Goal: Information Seeking & Learning: Learn about a topic

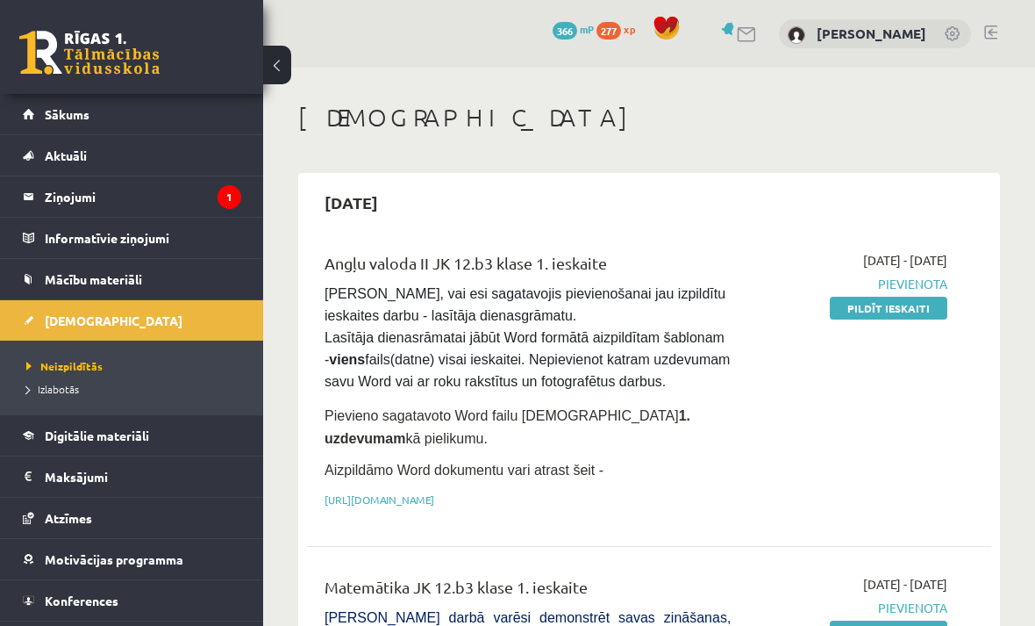
scroll to position [12994, 0]
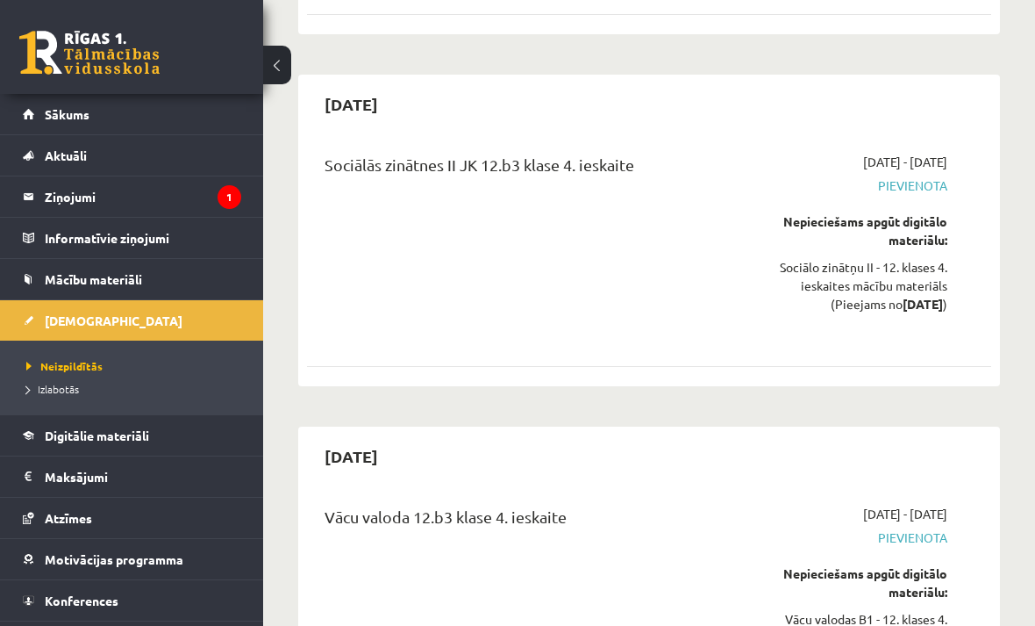
click at [197, 200] on legend "Ziņojumi 1" at bounding box center [143, 196] width 197 height 40
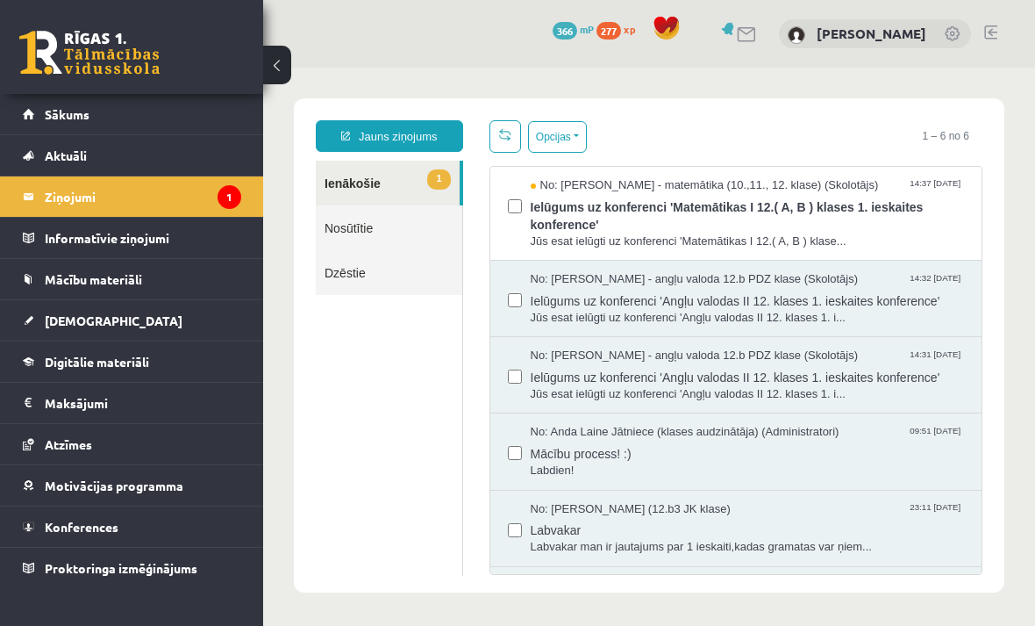
click at [706, 234] on span "Jūs esat ielūgti uz konferenci 'Matemātikas I 12.( A, B ) klase..." at bounding box center [748, 241] width 434 height 17
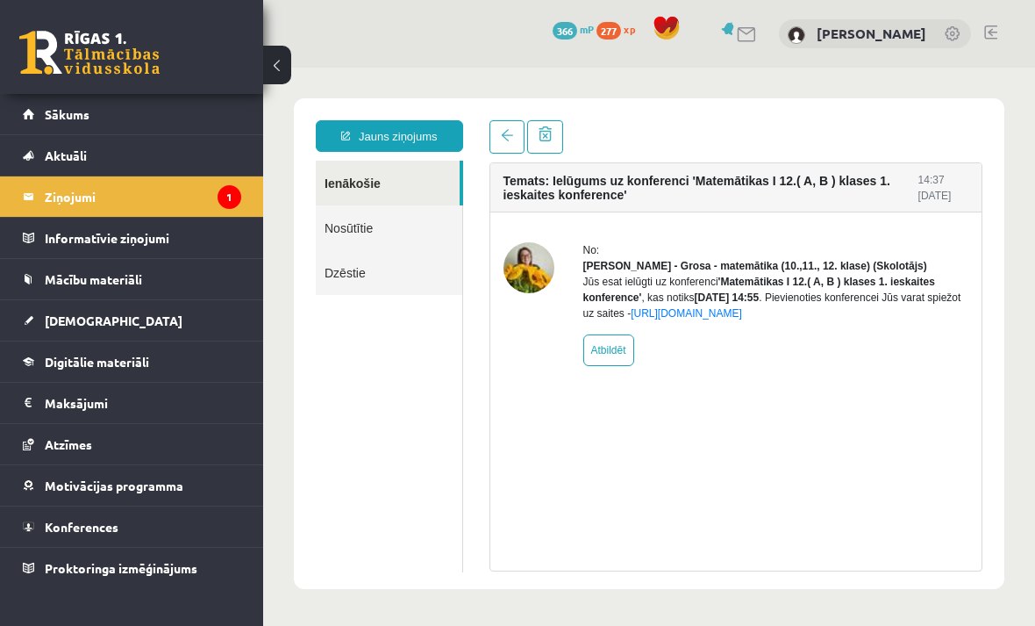
click at [230, 273] on link "Mācību materiāli" at bounding box center [132, 279] width 218 height 40
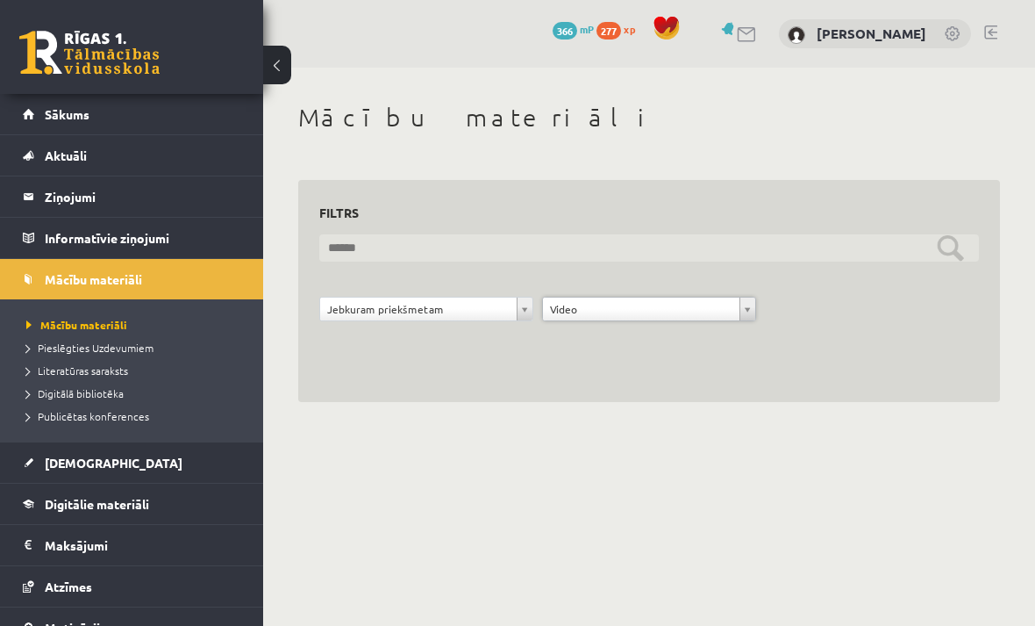
click at [824, 239] on input "text" at bounding box center [649, 247] width 660 height 27
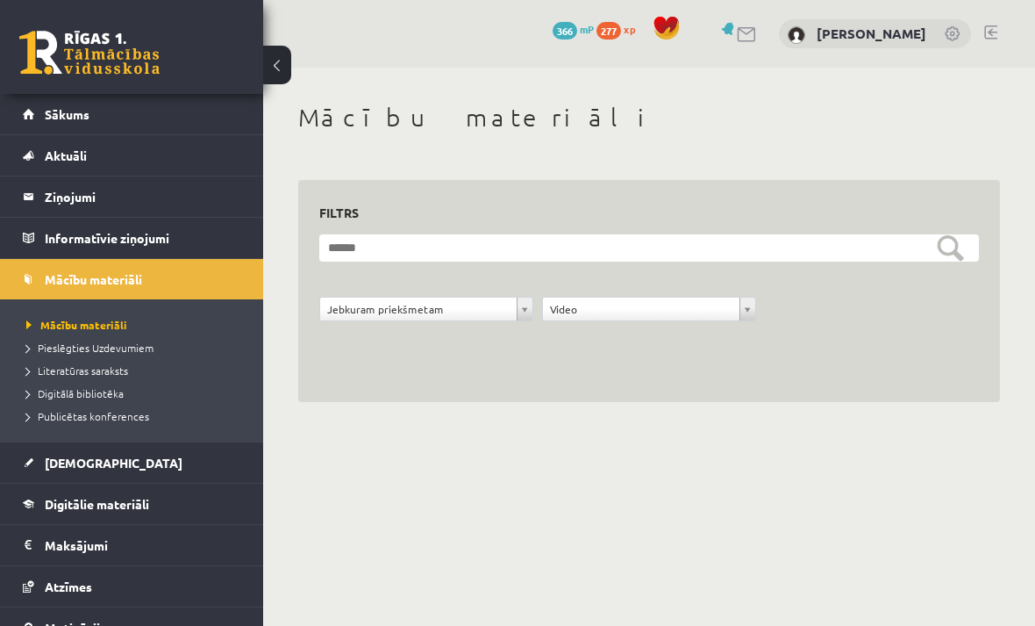
click at [124, 418] on span "Publicētas konferences" at bounding box center [87, 416] width 123 height 14
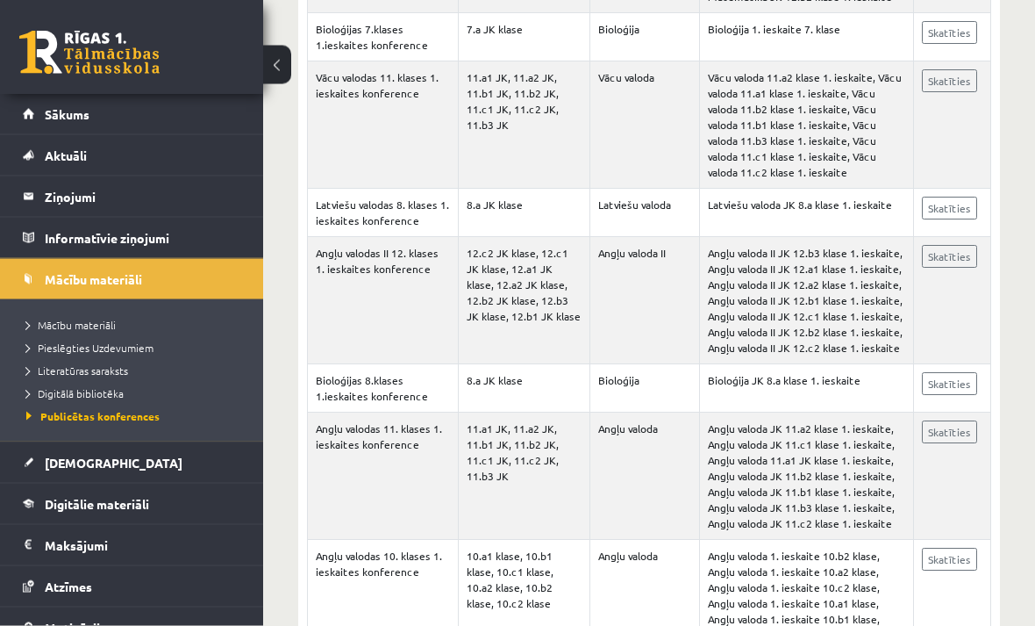
scroll to position [647, 0]
click at [151, 590] on link "Atzīmes" at bounding box center [132, 586] width 218 height 40
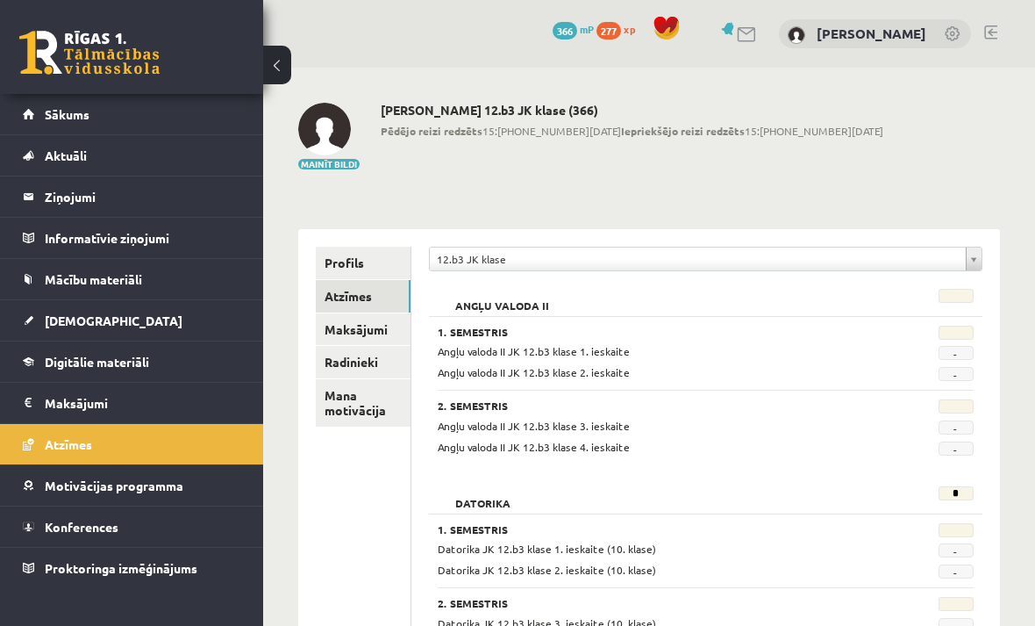
click at [133, 114] on link "Sākums" at bounding box center [132, 114] width 218 height 40
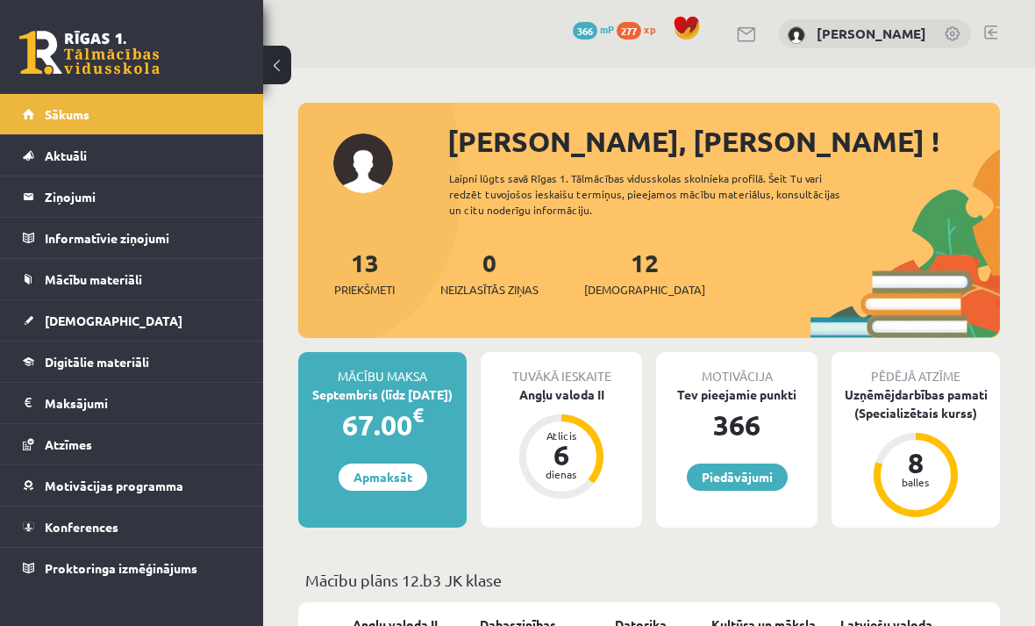
click at [749, 463] on link "Piedāvājumi" at bounding box center [737, 476] width 101 height 27
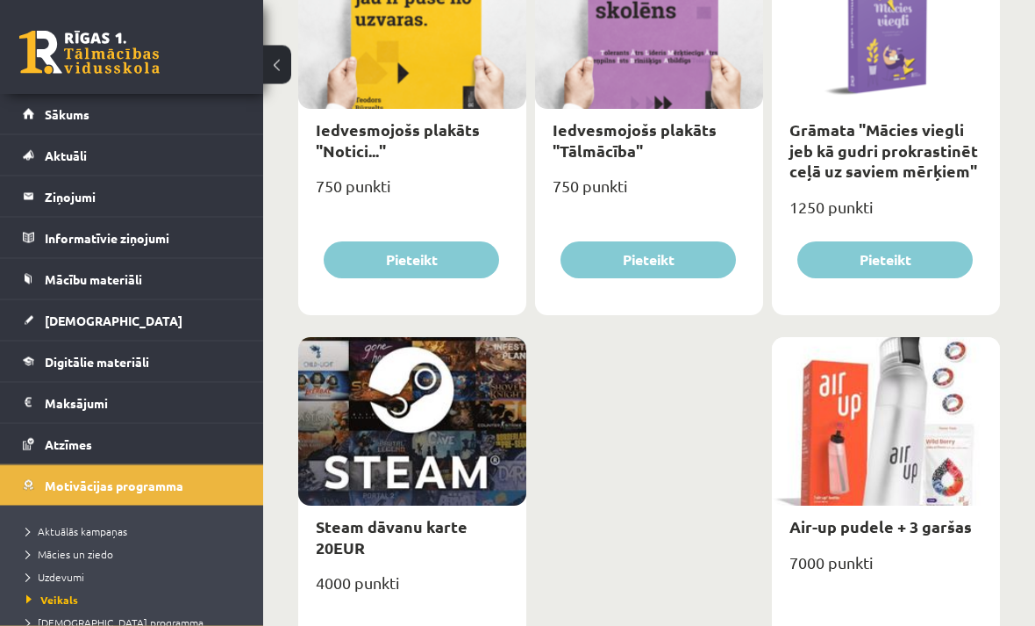
scroll to position [2728, 0]
click at [156, 275] on link "Mācību materiāli" at bounding box center [132, 279] width 218 height 40
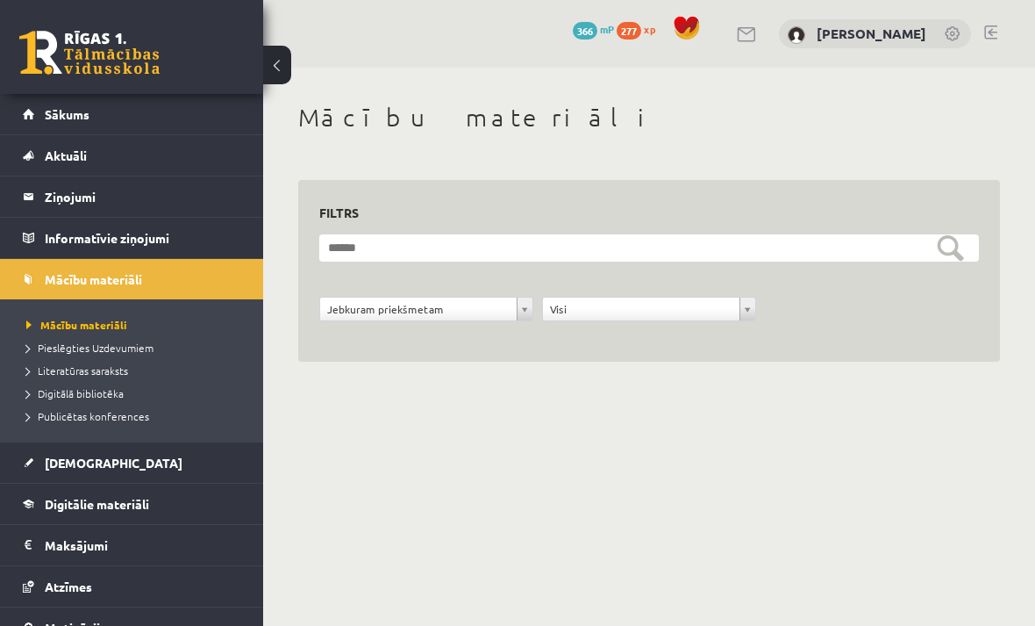
click at [122, 418] on span "Publicētas konferences" at bounding box center [87, 416] width 123 height 14
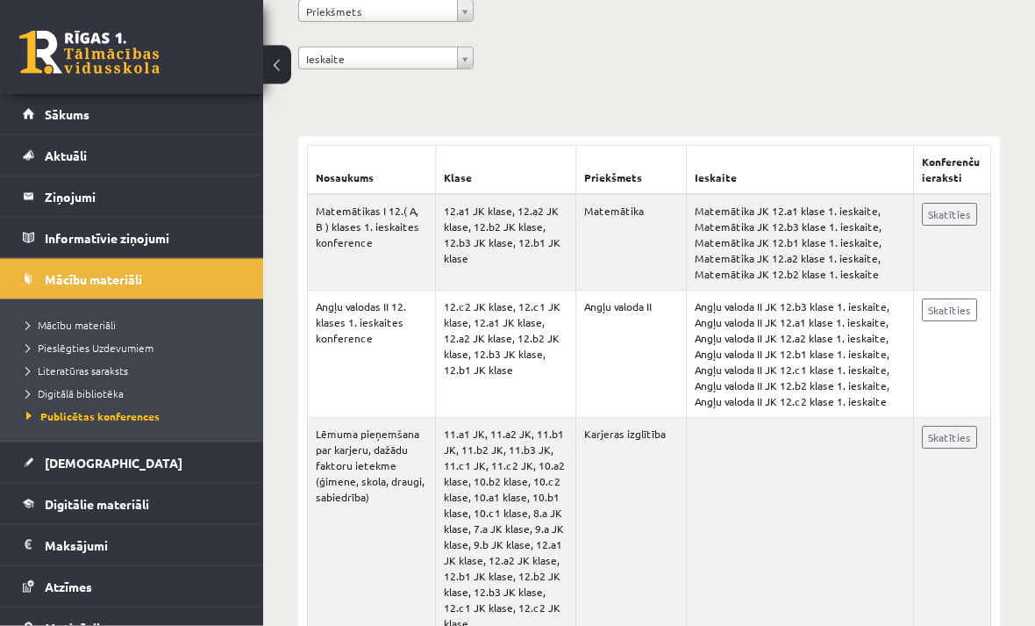
scroll to position [290, 0]
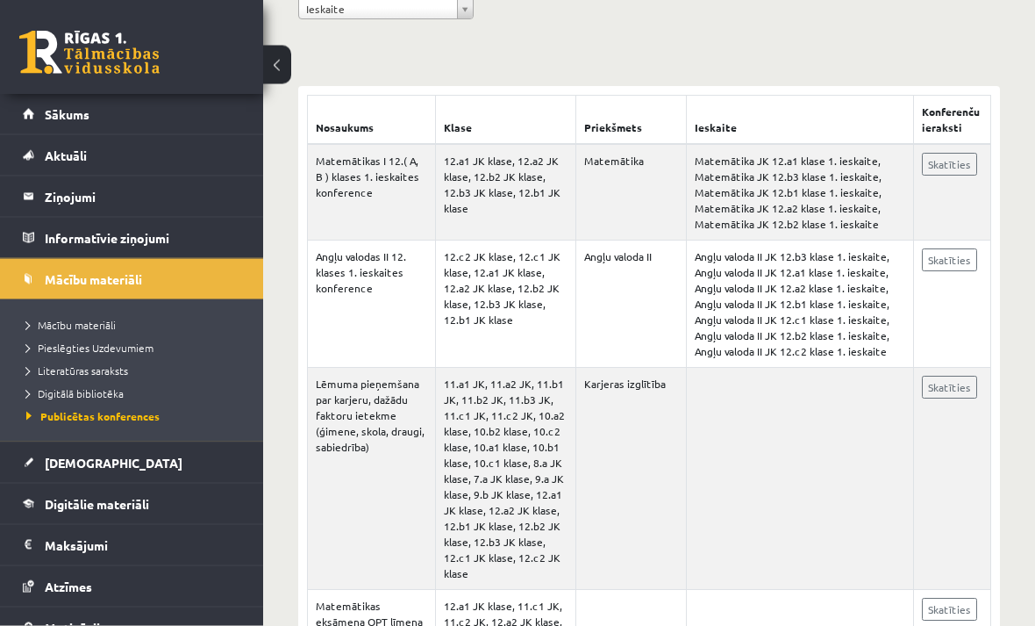
click at [958, 169] on link "Skatīties" at bounding box center [949, 165] width 55 height 23
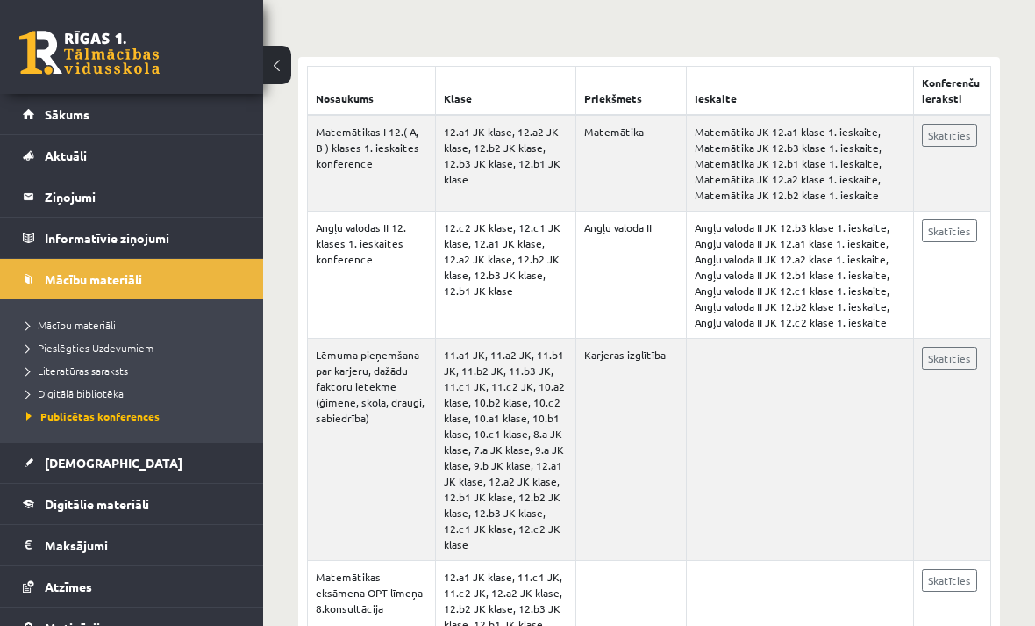
click at [75, 117] on span "Sākums" at bounding box center [67, 114] width 45 height 16
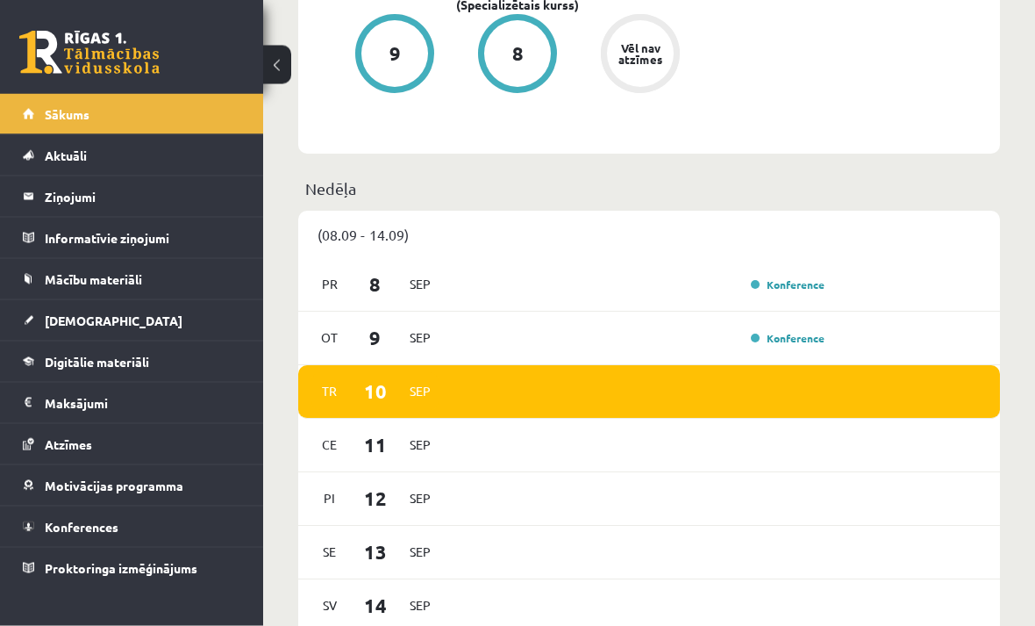
scroll to position [1001, 0]
click at [71, 318] on span "[DEMOGRAPHIC_DATA]" at bounding box center [114, 320] width 138 height 16
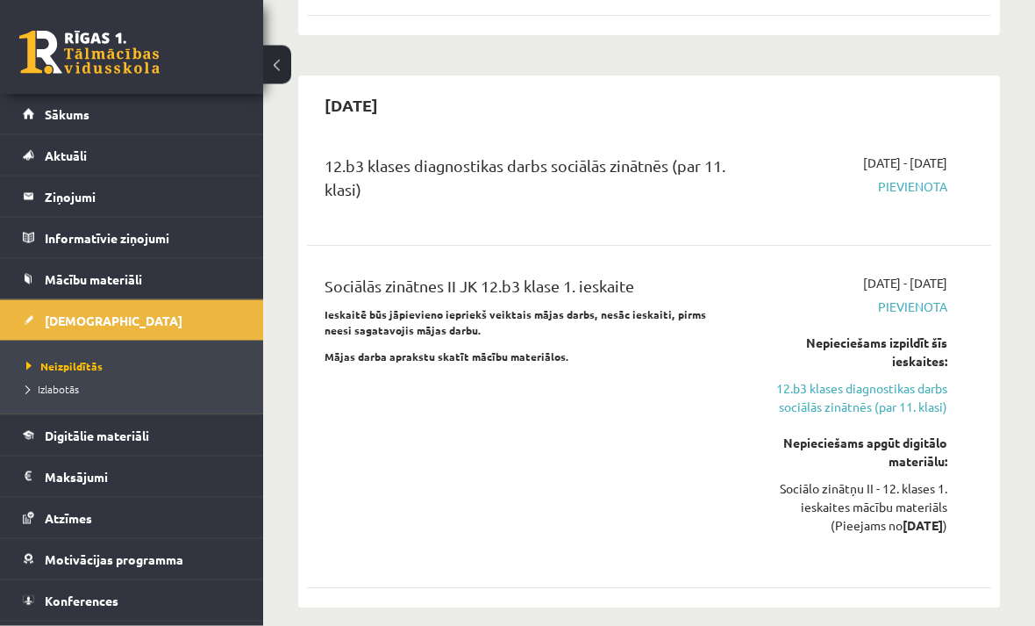
scroll to position [1412, 0]
click at [915, 182] on span "Pievienota" at bounding box center [852, 186] width 190 height 18
click at [930, 177] on span "Pievienota" at bounding box center [852, 186] width 190 height 18
click at [937, 177] on span "Pievienota" at bounding box center [852, 186] width 190 height 18
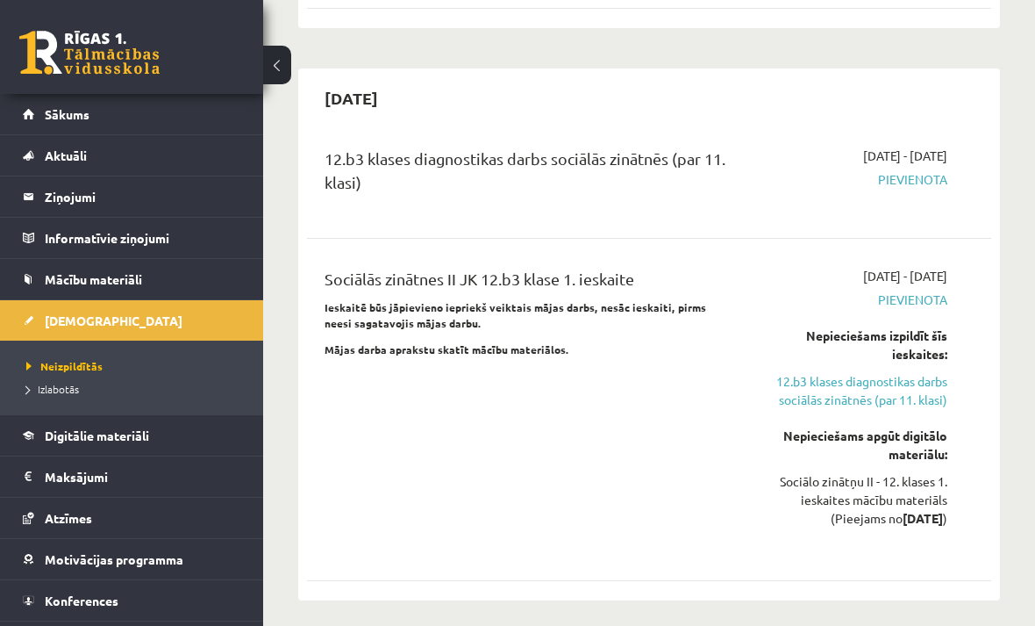
scroll to position [1428, 0]
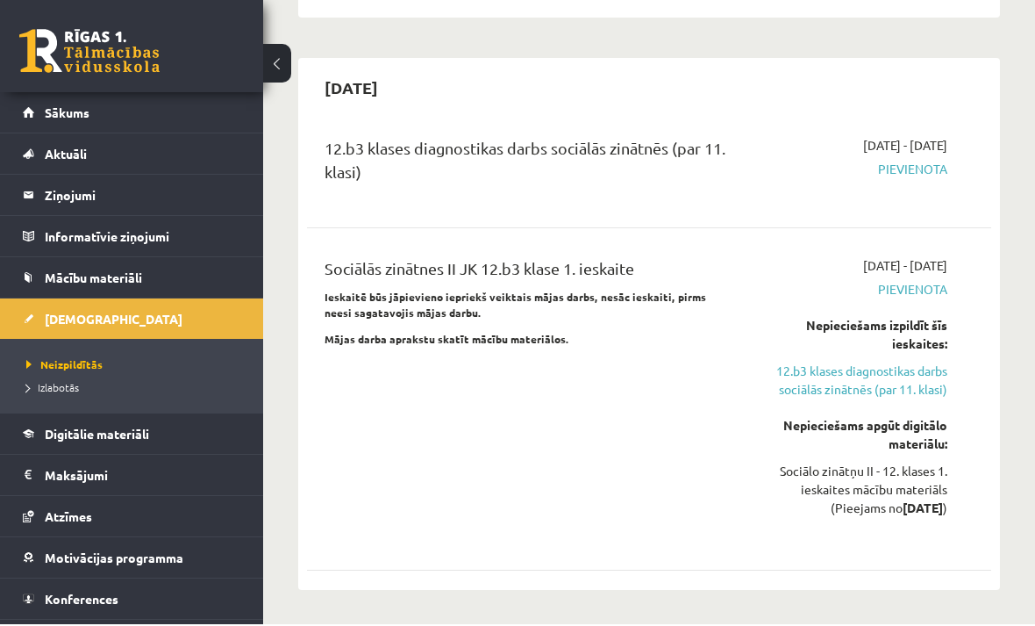
click at [941, 161] on span "Pievienota" at bounding box center [852, 170] width 190 height 18
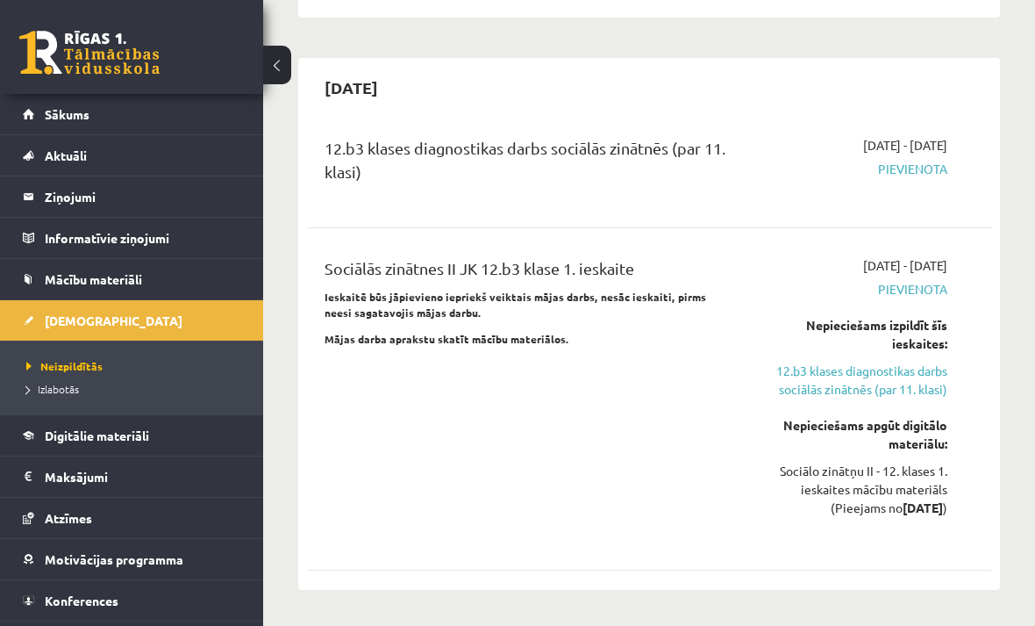
click at [135, 436] on span "Digitālie materiāli" at bounding box center [97, 435] width 104 height 16
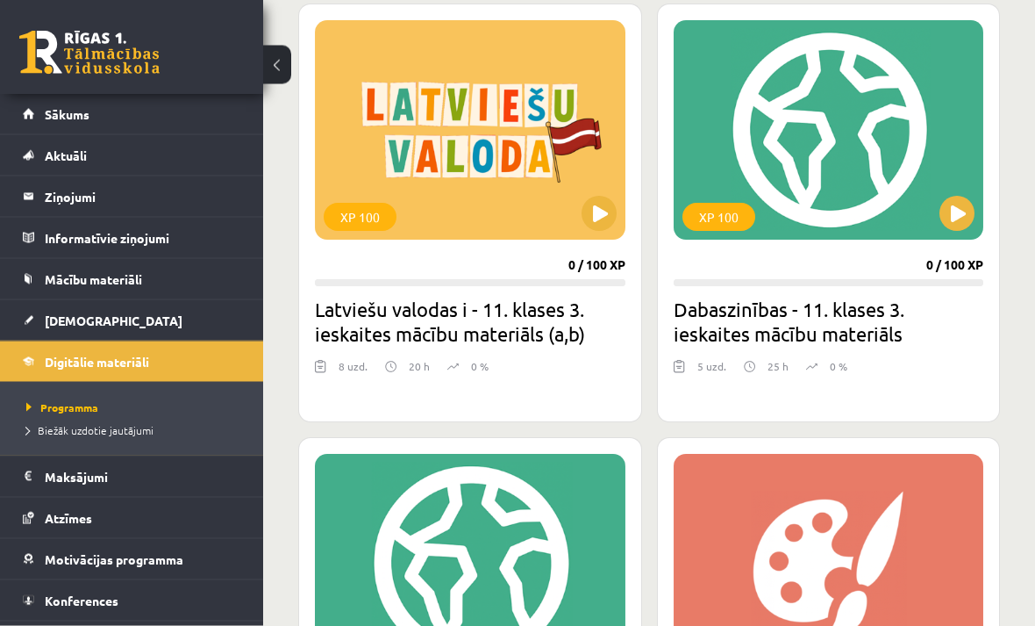
scroll to position [497, 0]
click at [76, 317] on span "[DEMOGRAPHIC_DATA]" at bounding box center [114, 320] width 138 height 16
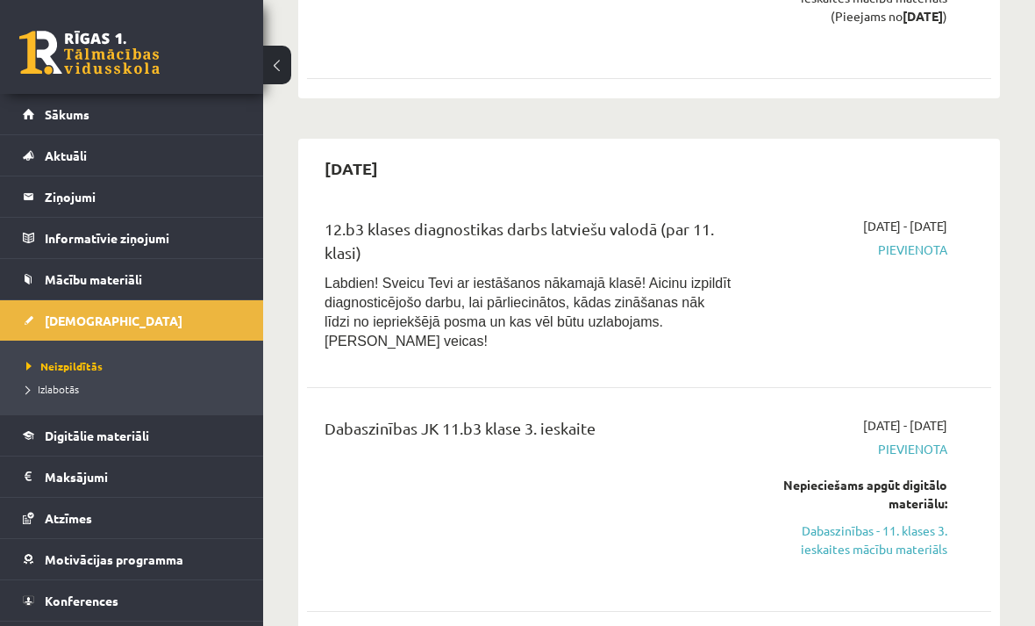
scroll to position [2492, 0]
click at [134, 280] on span "Mācību materiāli" at bounding box center [93, 279] width 97 height 16
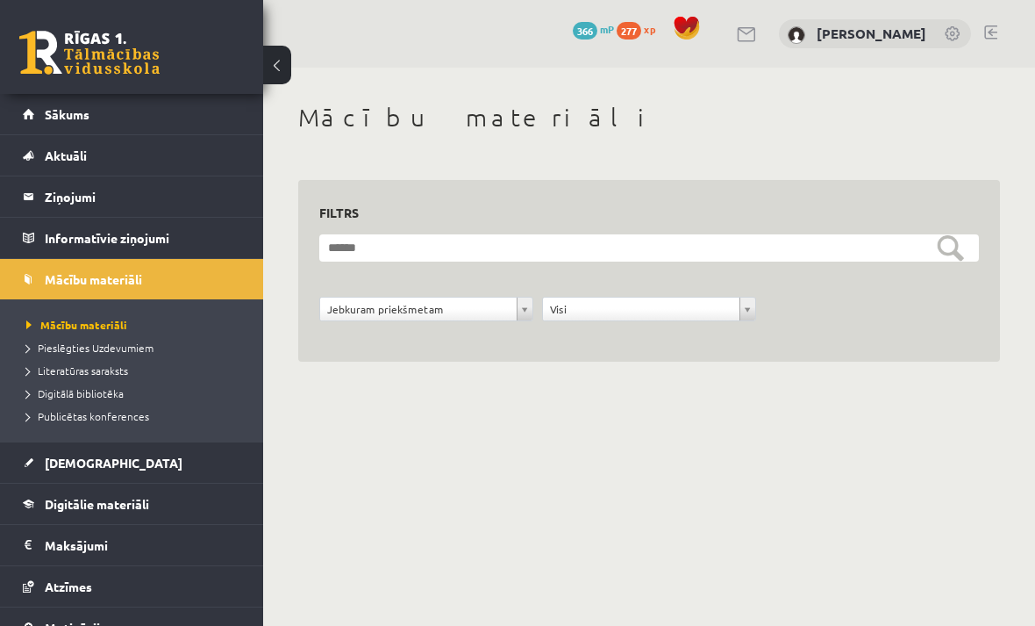
click at [126, 416] on span "Publicētas konferences" at bounding box center [87, 416] width 123 height 14
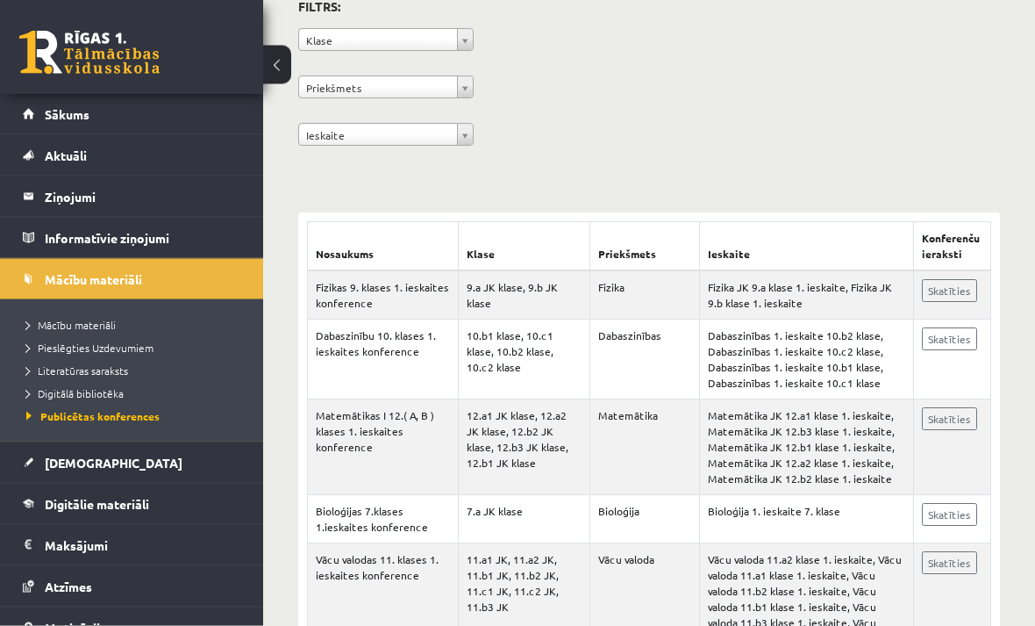
scroll to position [138, 0]
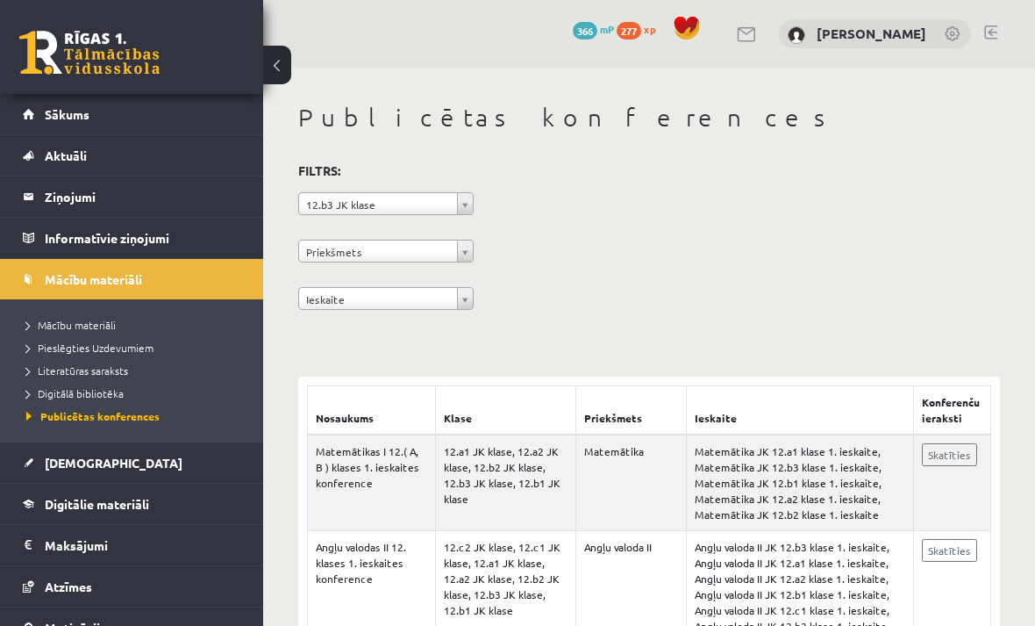
click at [969, 555] on link "Skatīties" at bounding box center [949, 550] width 55 height 23
